Goal: Task Accomplishment & Management: Complete application form

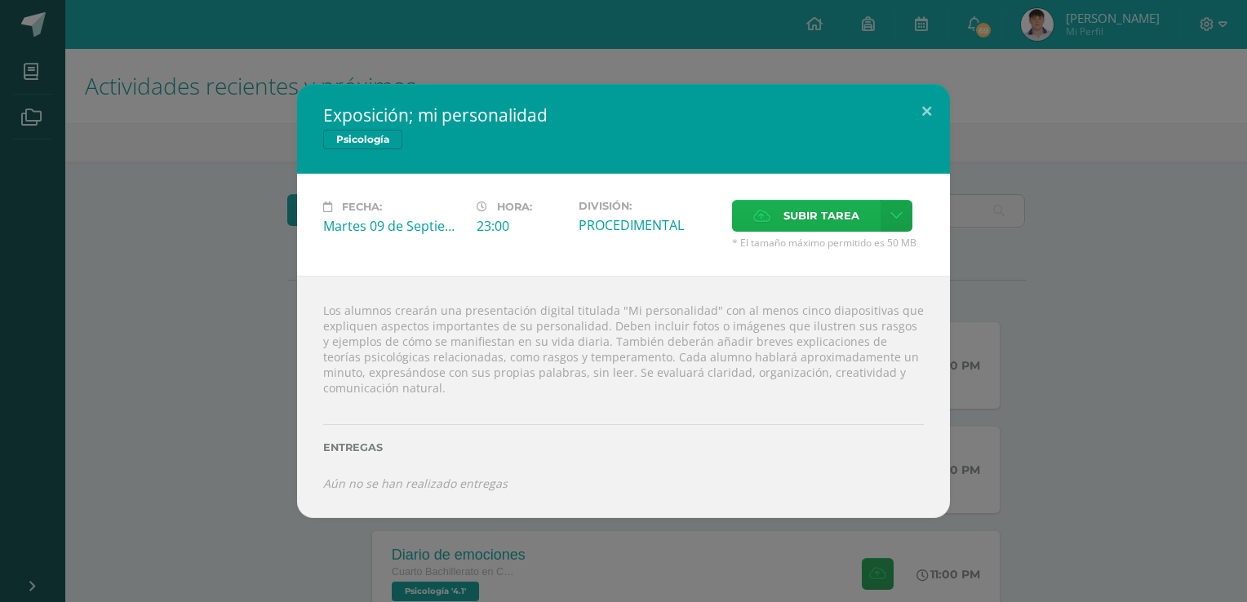
click at [766, 228] on label "Subir tarea" at bounding box center [806, 216] width 149 height 32
click at [0, 0] on input "Subir tarea" at bounding box center [0, 0] width 0 height 0
drag, startPoint x: 384, startPoint y: 486, endPoint x: 392, endPoint y: 482, distance: 9.5
click at [388, 483] on icon "Aún no se han realizado entregas" at bounding box center [415, 484] width 184 height 16
click at [897, 211] on icon at bounding box center [896, 216] width 12 height 14
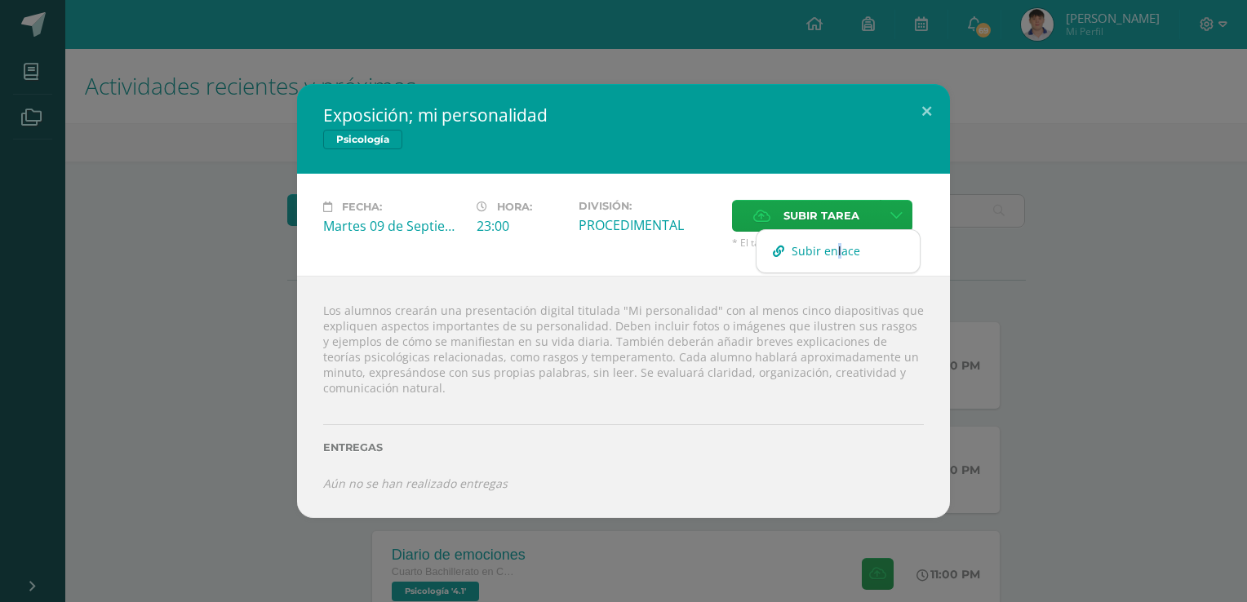
click at [836, 255] on span "Subir enlace" at bounding box center [826, 251] width 69 height 16
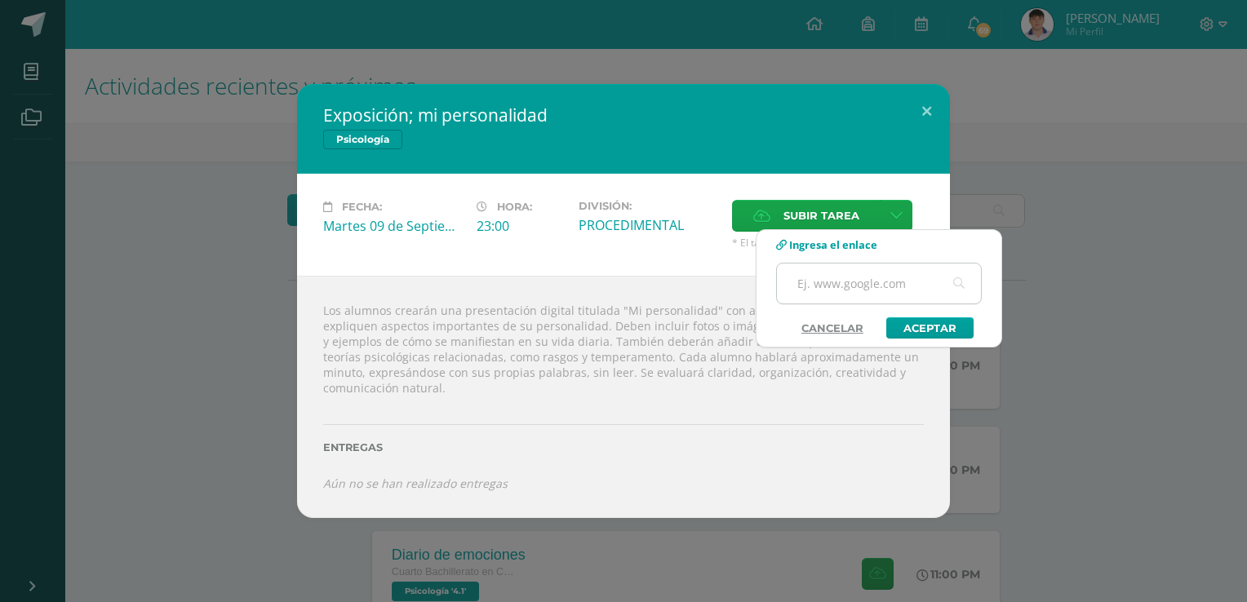
click at [839, 277] on input "text" at bounding box center [879, 284] width 204 height 40
paste input "[URL][DOMAIN_NAME]"
type input "[URL][DOMAIN_NAME]"
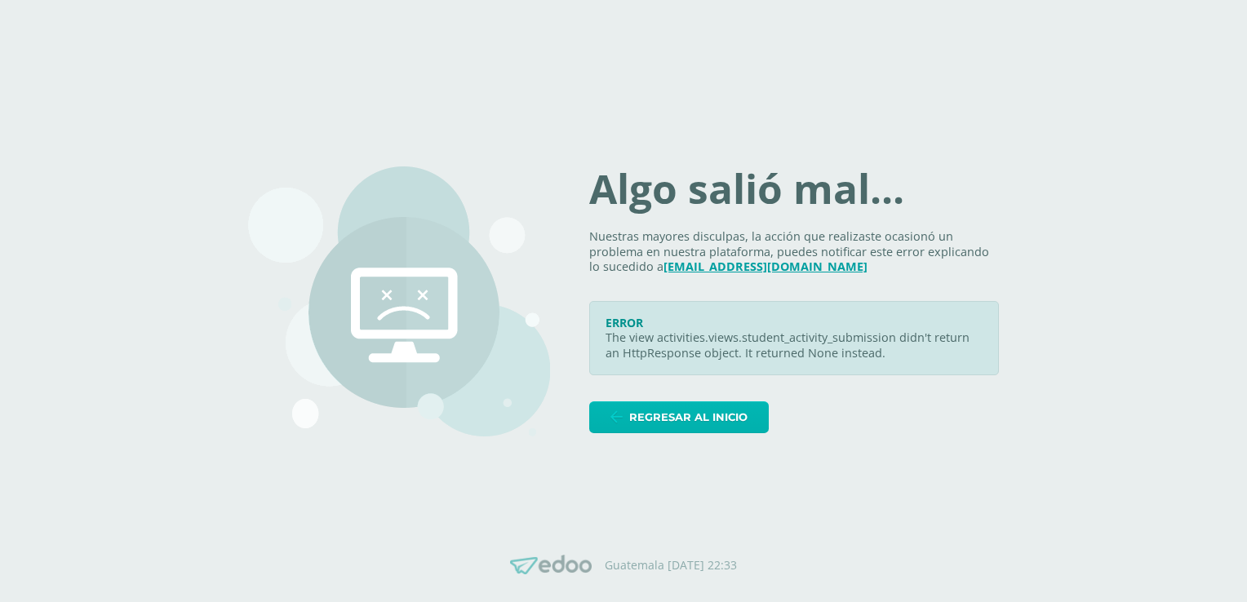
click at [743, 424] on span "Regresar al inicio" at bounding box center [688, 417] width 118 height 30
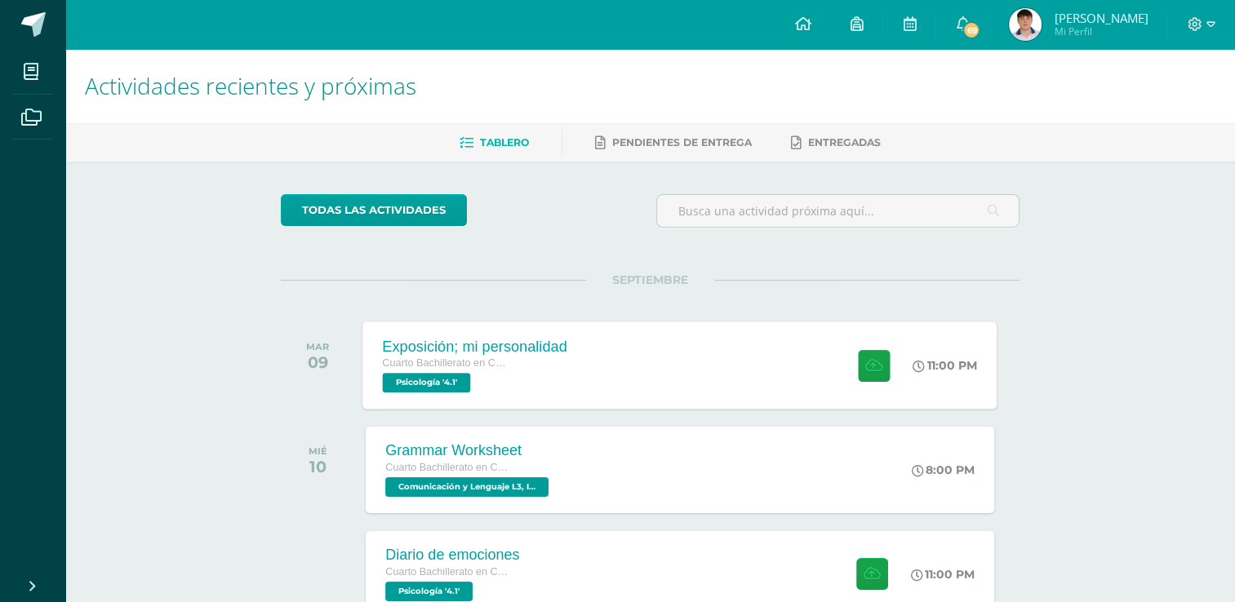
click at [862, 344] on div at bounding box center [870, 365] width 80 height 87
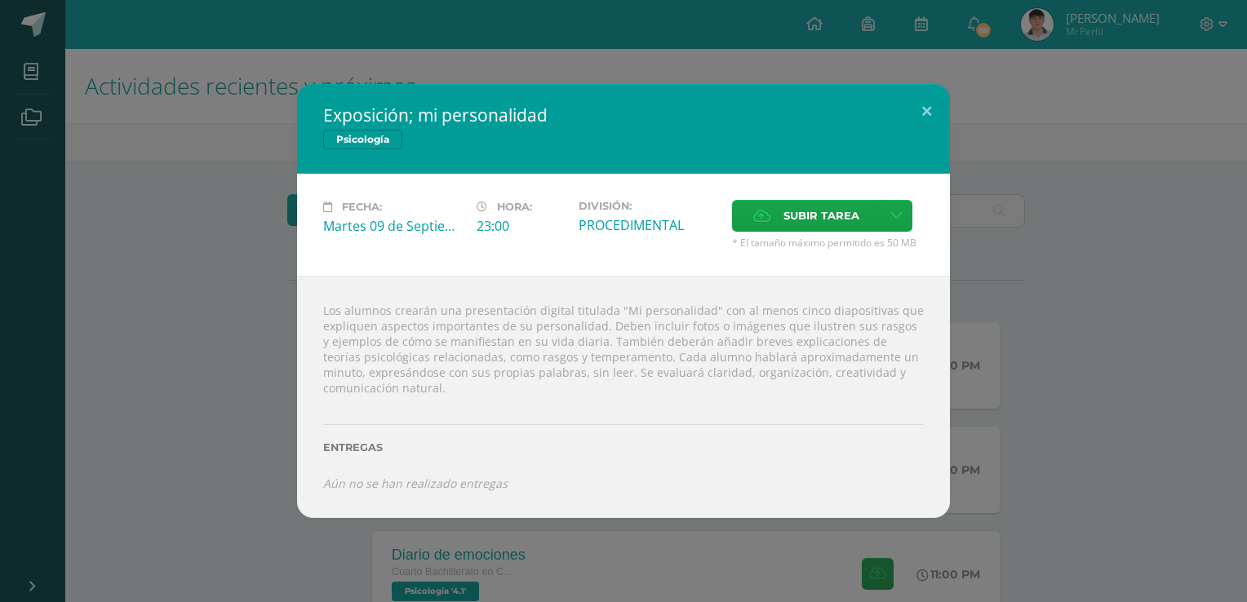
click at [394, 326] on div "Los alumnos crearán una presentación digital titulada "Mi personalidad" con al …" at bounding box center [623, 397] width 653 height 242
click at [900, 224] on link at bounding box center [897, 216] width 32 height 32
click at [839, 247] on span "Subir enlace" at bounding box center [826, 251] width 69 height 16
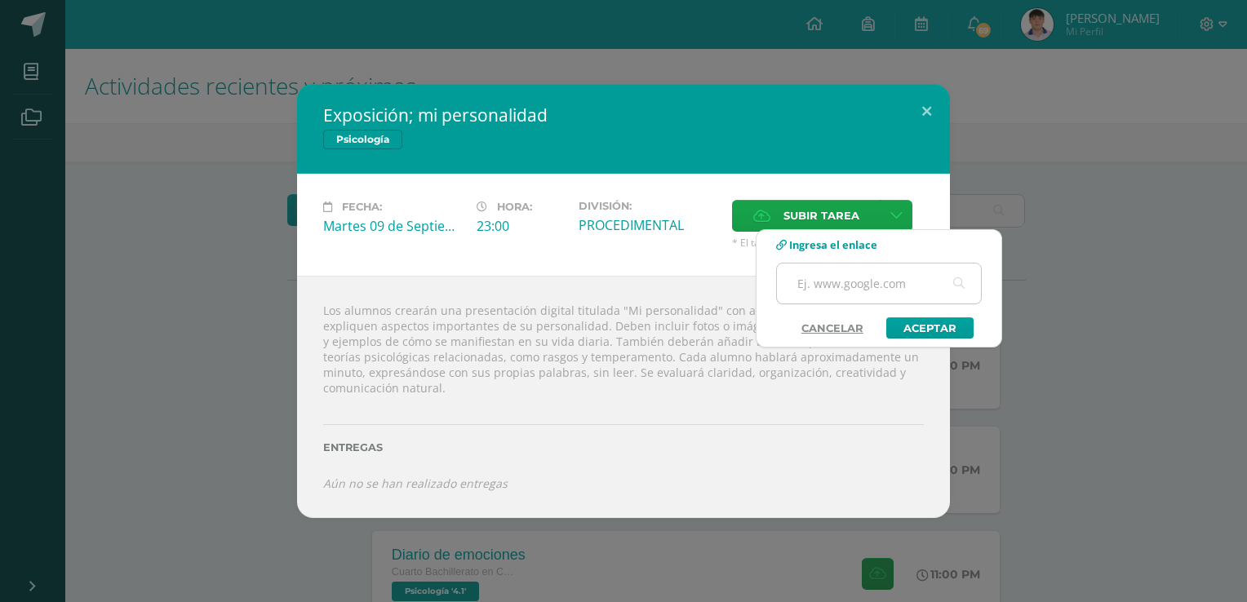
drag, startPoint x: 839, startPoint y: 247, endPoint x: 842, endPoint y: 295, distance: 48.3
click at [842, 295] on input "text" at bounding box center [879, 284] width 204 height 40
paste input "[URL][DOMAIN_NAME]"
type input "[URL][DOMAIN_NAME]"
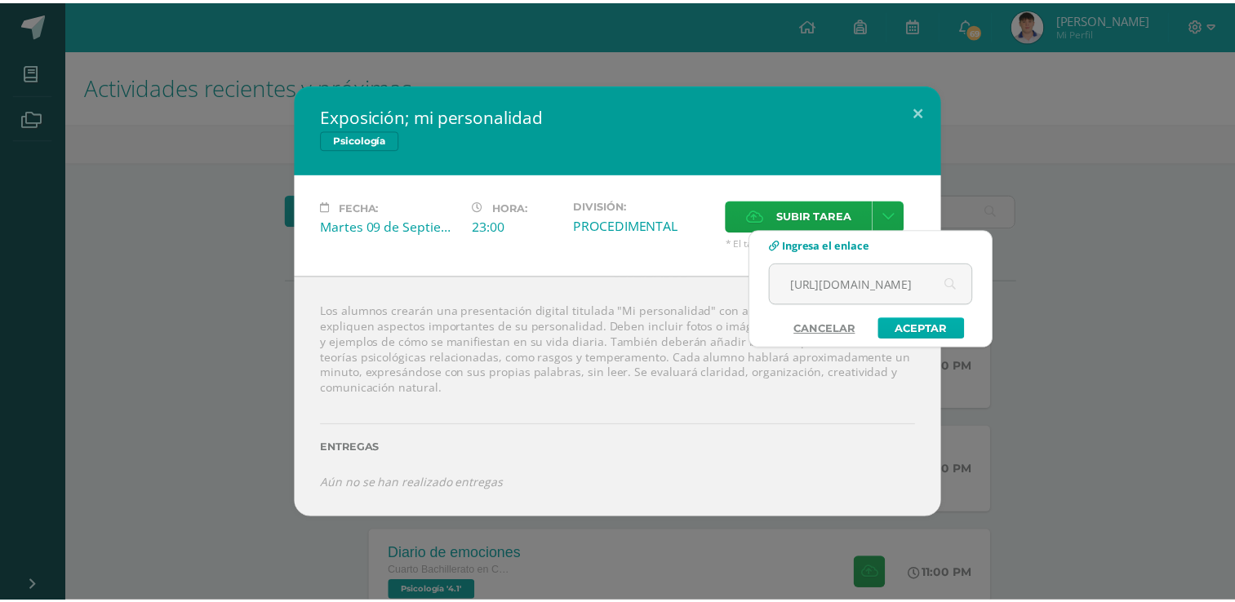
scroll to position [0, 0]
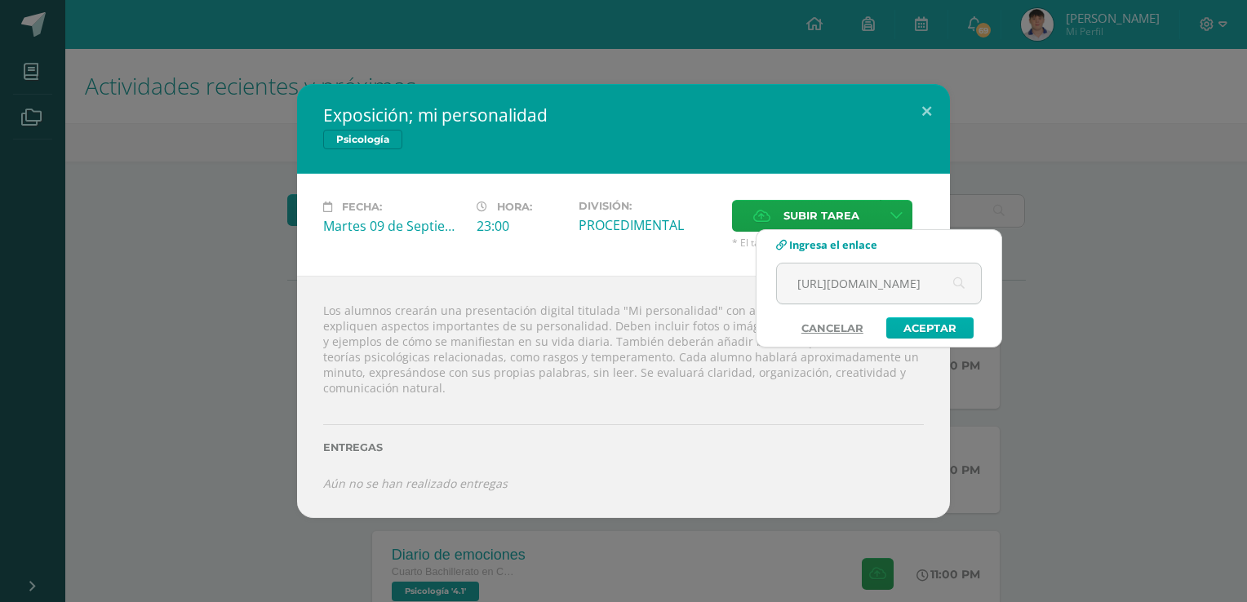
click at [950, 331] on link "Aceptar" at bounding box center [929, 327] width 87 height 21
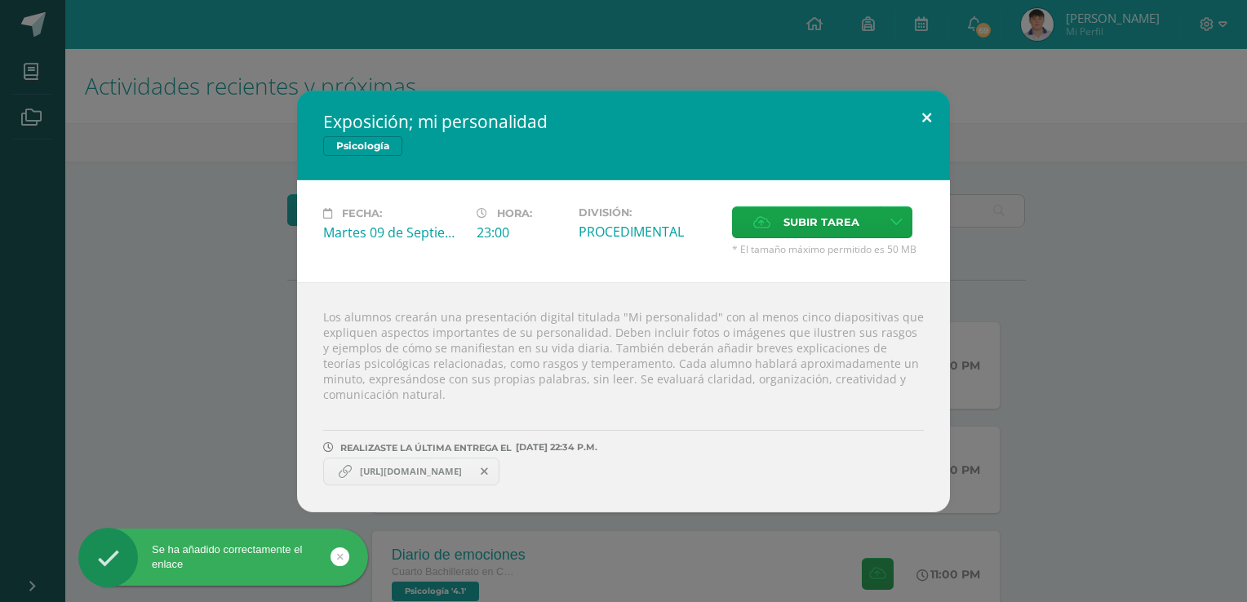
click at [938, 112] on button at bounding box center [927, 118] width 47 height 55
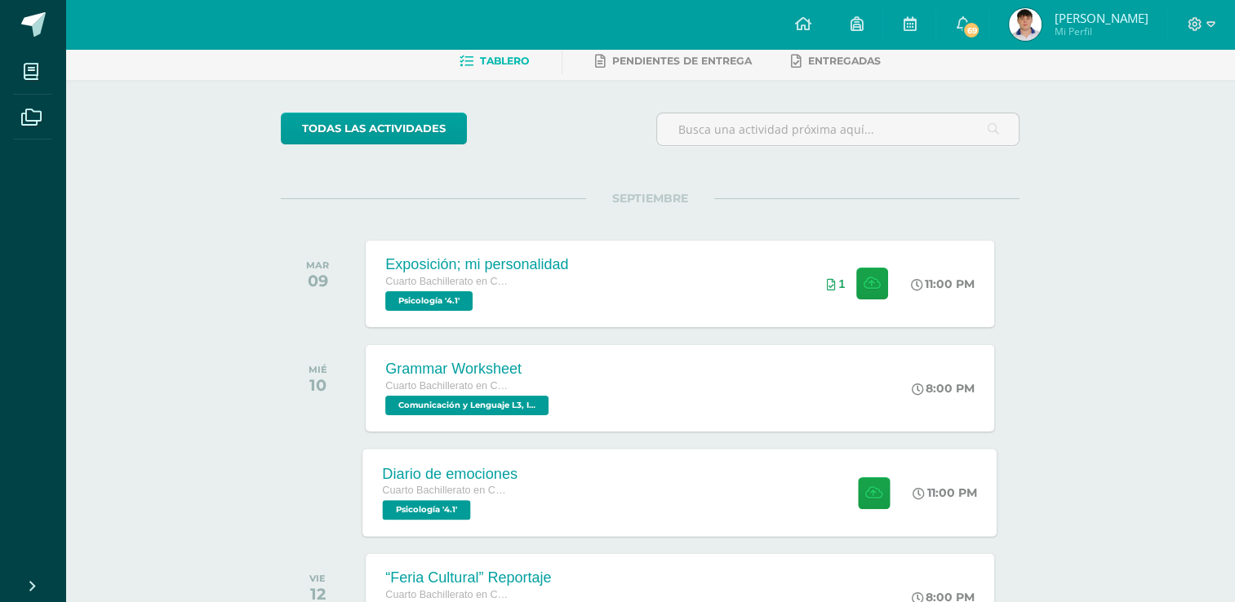
scroll to position [163, 0]
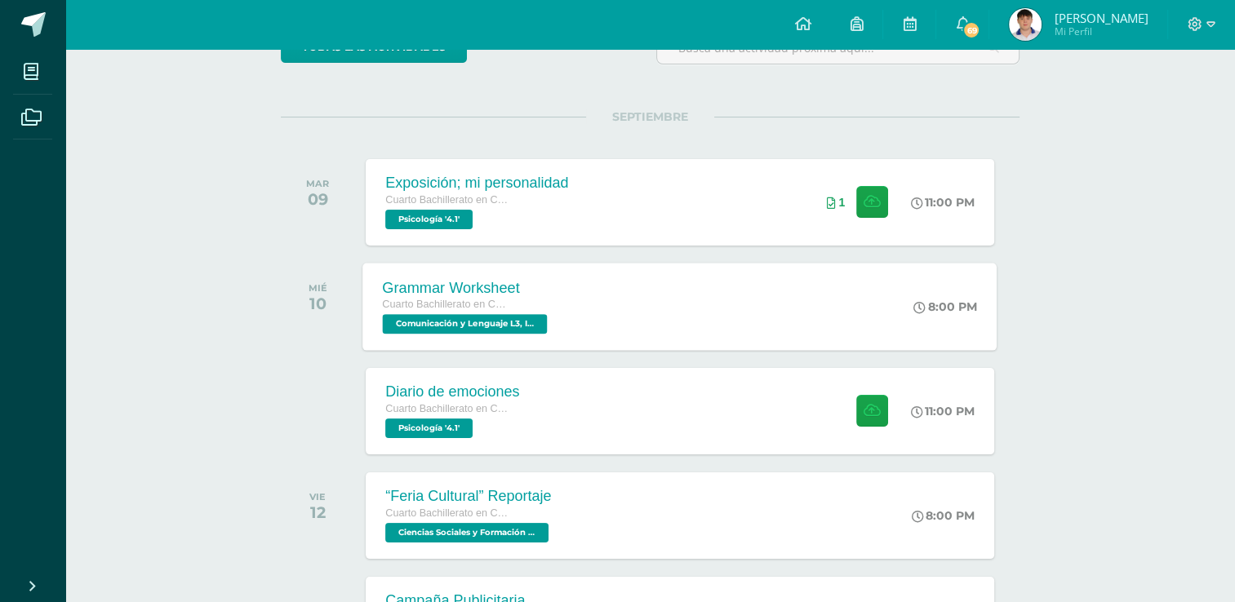
click at [470, 328] on span "Comunicación y Lenguaje L3, Inglés 4 'Inglés - Intermedio "A"'" at bounding box center [465, 324] width 165 height 20
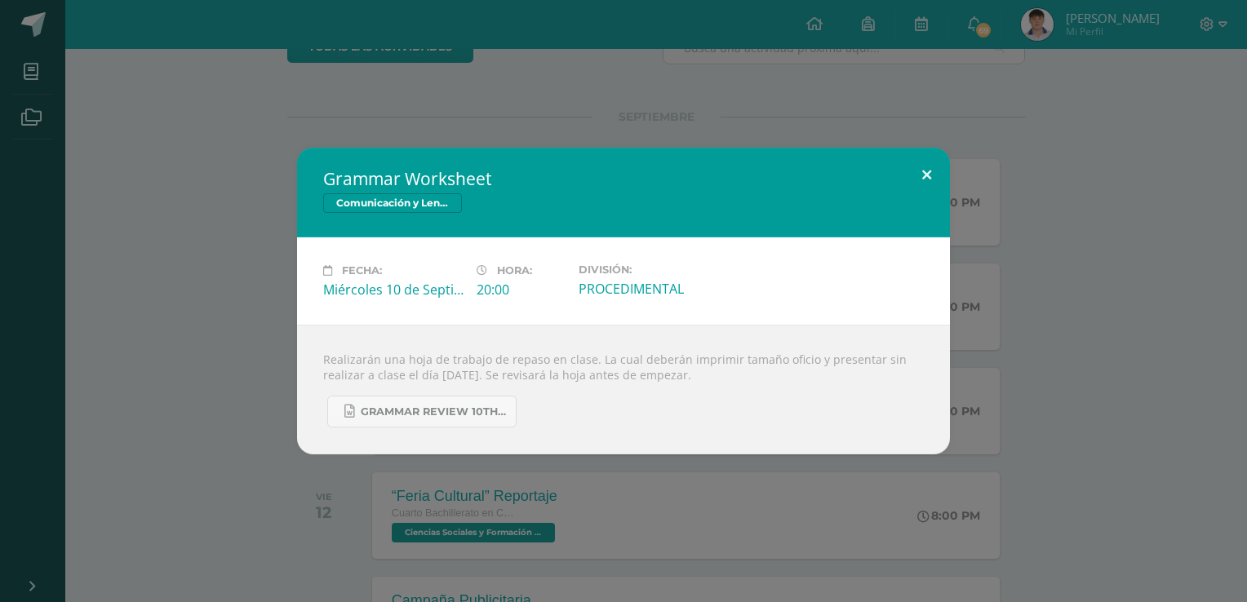
click at [926, 175] on button at bounding box center [927, 175] width 47 height 55
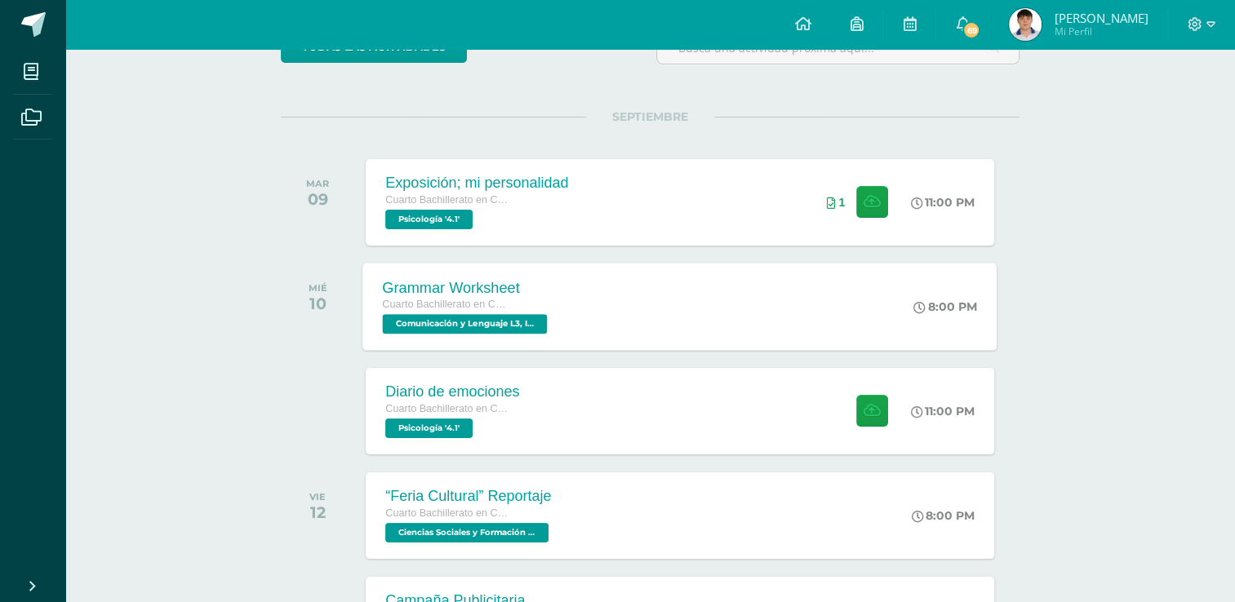
click at [473, 315] on span "Comunicación y Lenguaje L3, Inglés 4 'Inglés - Intermedio "A"'" at bounding box center [465, 324] width 165 height 20
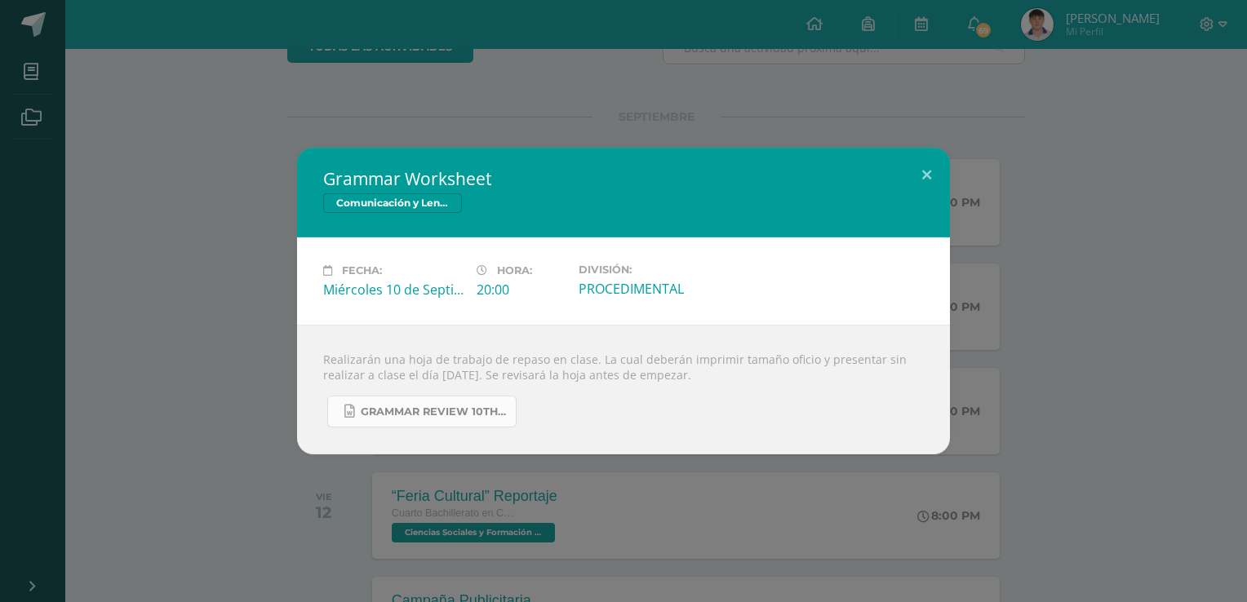
click at [457, 418] on link "Grammar Review 10th grade Unit 3.docx" at bounding box center [421, 412] width 189 height 32
click at [921, 184] on button at bounding box center [927, 175] width 47 height 55
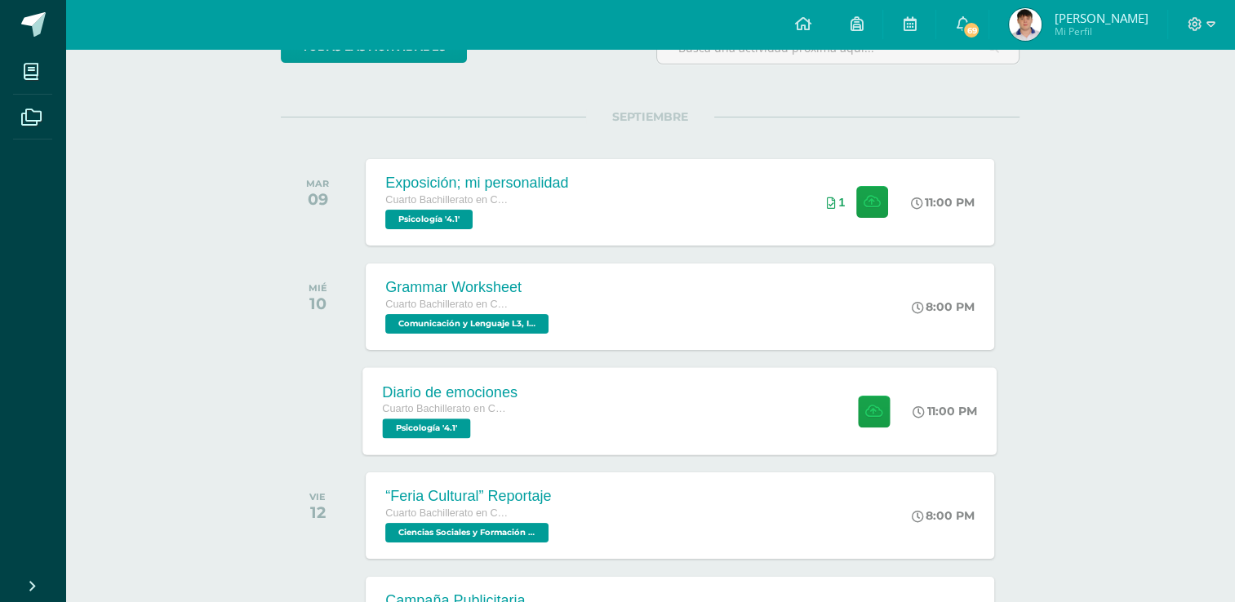
click at [460, 415] on div "Cuarto Bachillerato en Ciencias y Letras" at bounding box center [450, 410] width 135 height 18
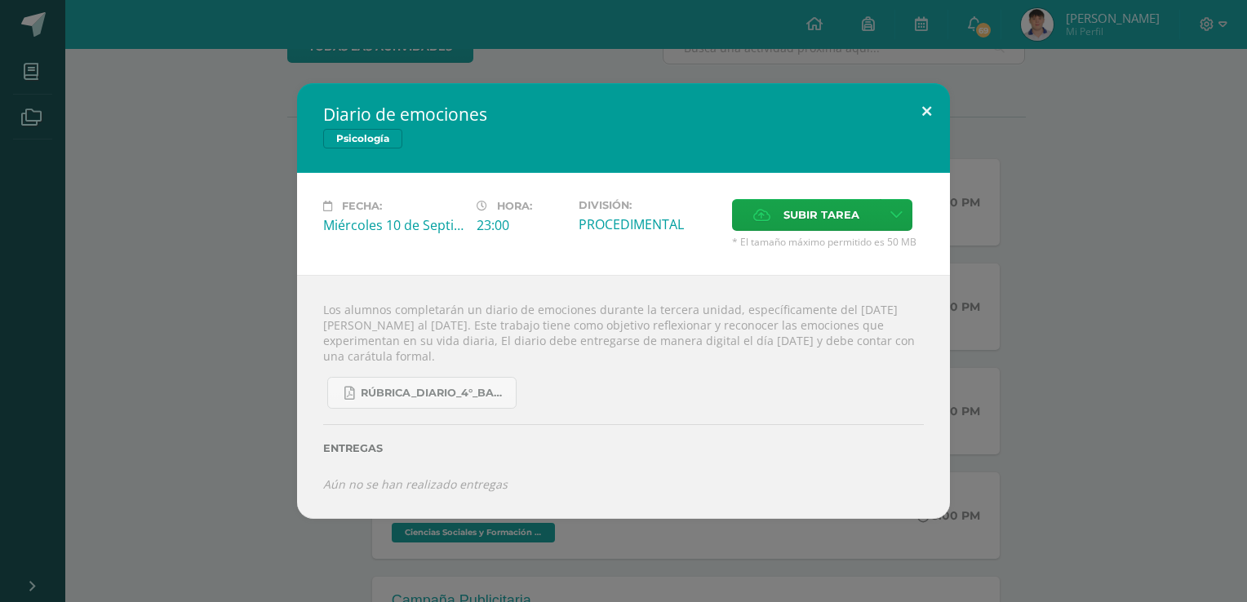
click at [928, 96] on button at bounding box center [927, 110] width 47 height 55
